Goal: Task Accomplishment & Management: Manage account settings

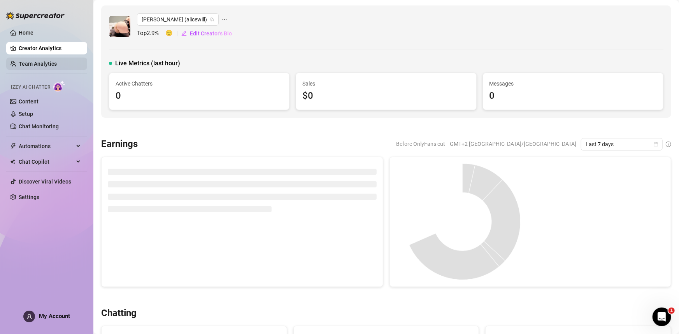
click at [49, 63] on link "Team Analytics" at bounding box center [38, 64] width 38 height 6
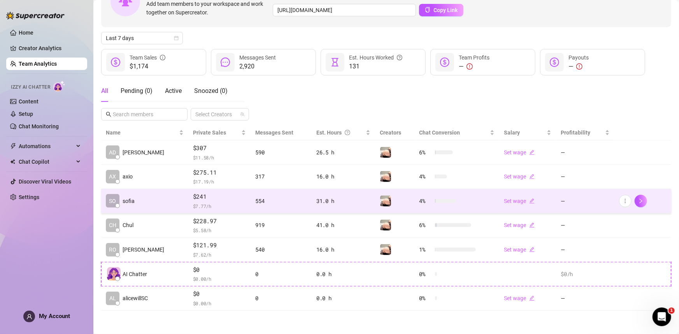
scroll to position [60, 0]
click at [623, 200] on icon "more" at bounding box center [625, 201] width 5 height 5
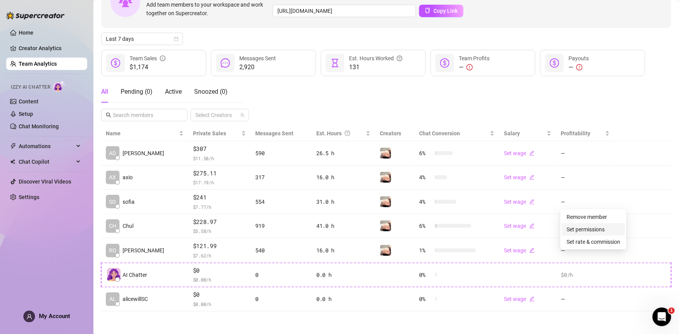
click at [602, 228] on link "Set permissions" at bounding box center [586, 229] width 38 height 6
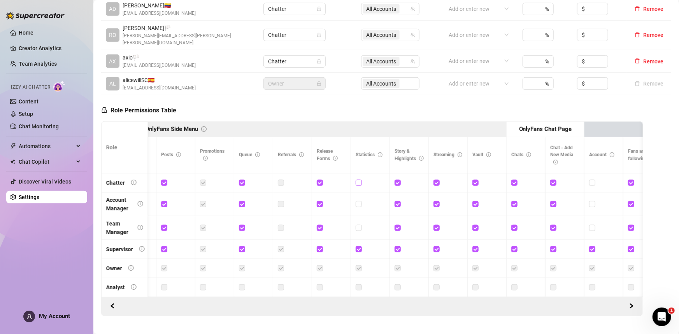
click at [359, 180] on input "checkbox" at bounding box center [358, 182] width 5 height 5
checkbox input "true"
click at [228, 107] on span "Save Permissions" at bounding box center [217, 110] width 44 height 6
click at [49, 319] on span "My Account" at bounding box center [54, 316] width 31 height 7
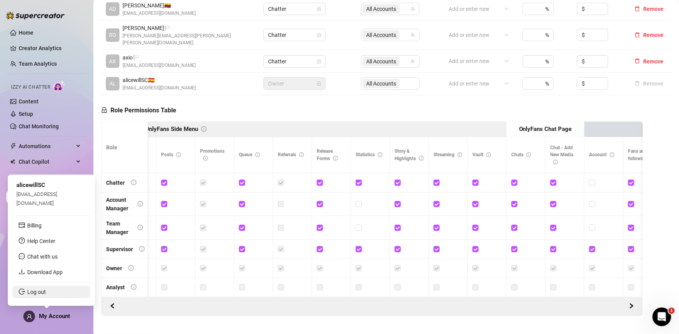
click at [37, 295] on link "Log out" at bounding box center [36, 292] width 19 height 6
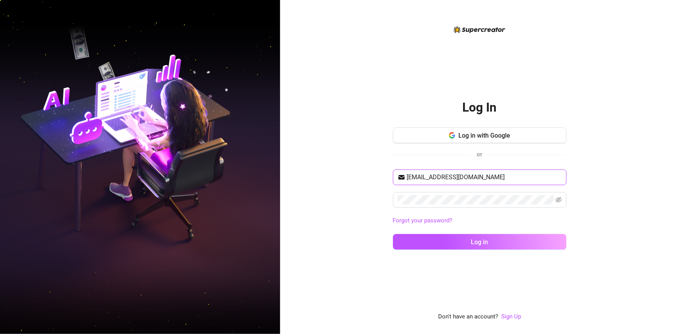
click at [466, 177] on input "[EMAIL_ADDRESS][DOMAIN_NAME]" at bounding box center [484, 177] width 155 height 9
click at [501, 175] on input "comfydrivevfkitty@gmail.com" at bounding box center [484, 177] width 155 height 9
click at [508, 181] on input "comfydrivevfkitty@gmail.com" at bounding box center [484, 177] width 155 height 9
type input "rj.assist.only@gmail.com"
click at [475, 244] on span "Log in" at bounding box center [479, 242] width 17 height 7
